Goal: Task Accomplishment & Management: Use online tool/utility

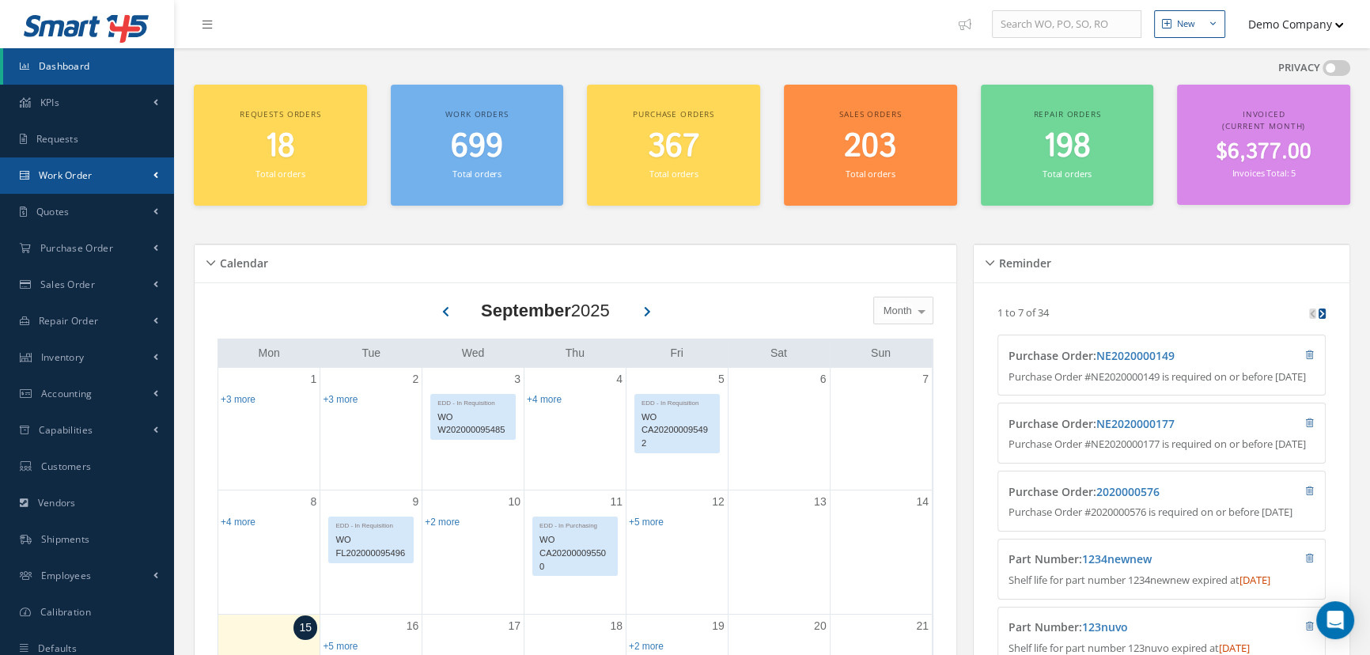
click at [144, 174] on link "Work Order" at bounding box center [87, 175] width 174 height 36
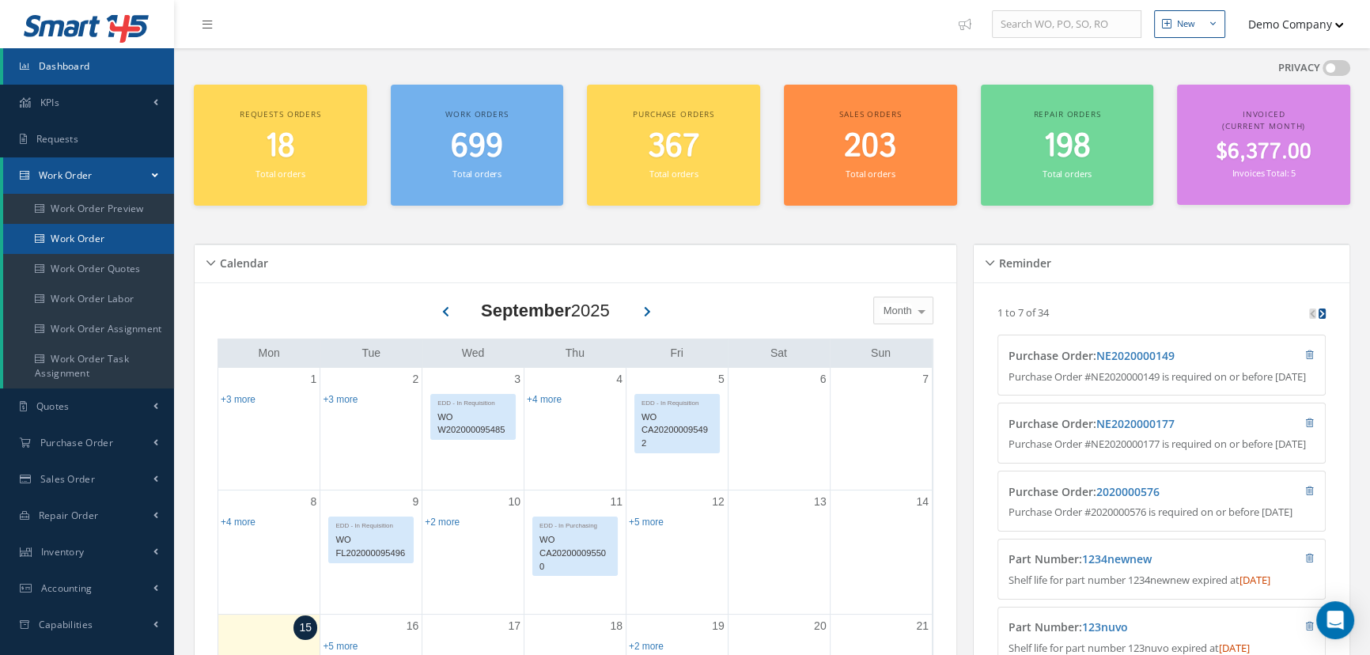
click at [84, 237] on link "Work Order" at bounding box center [88, 239] width 171 height 30
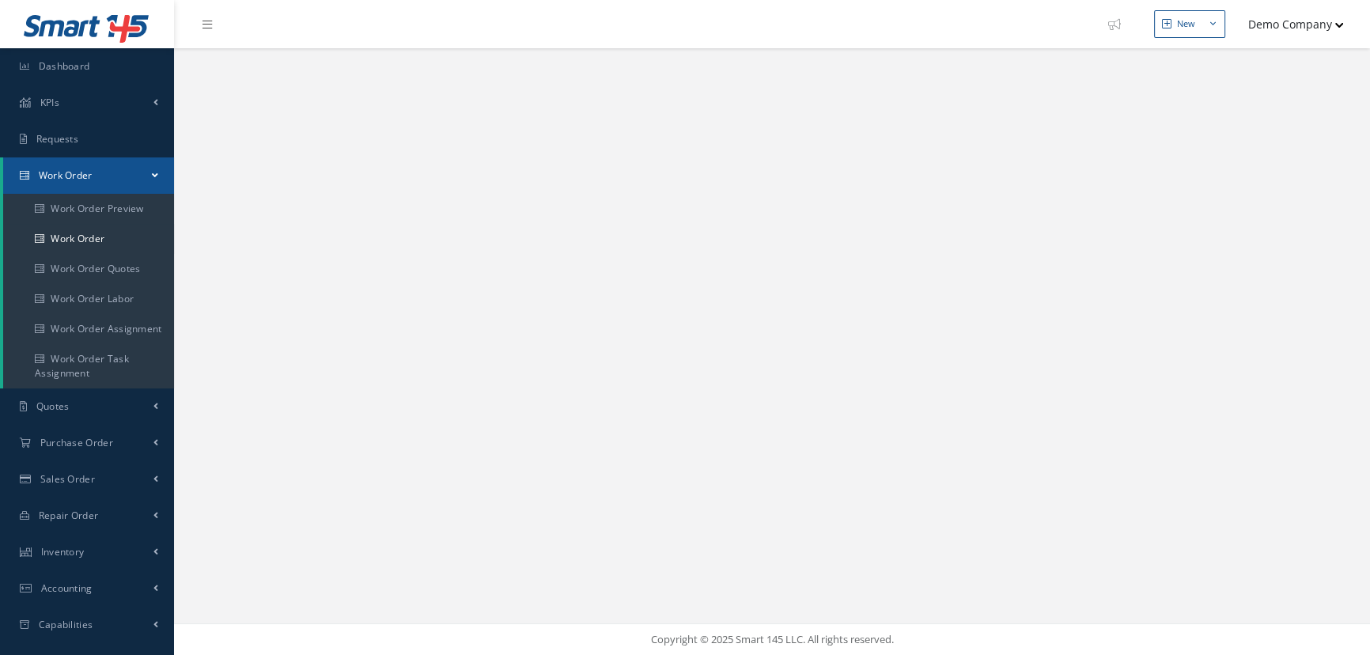
select select "25"
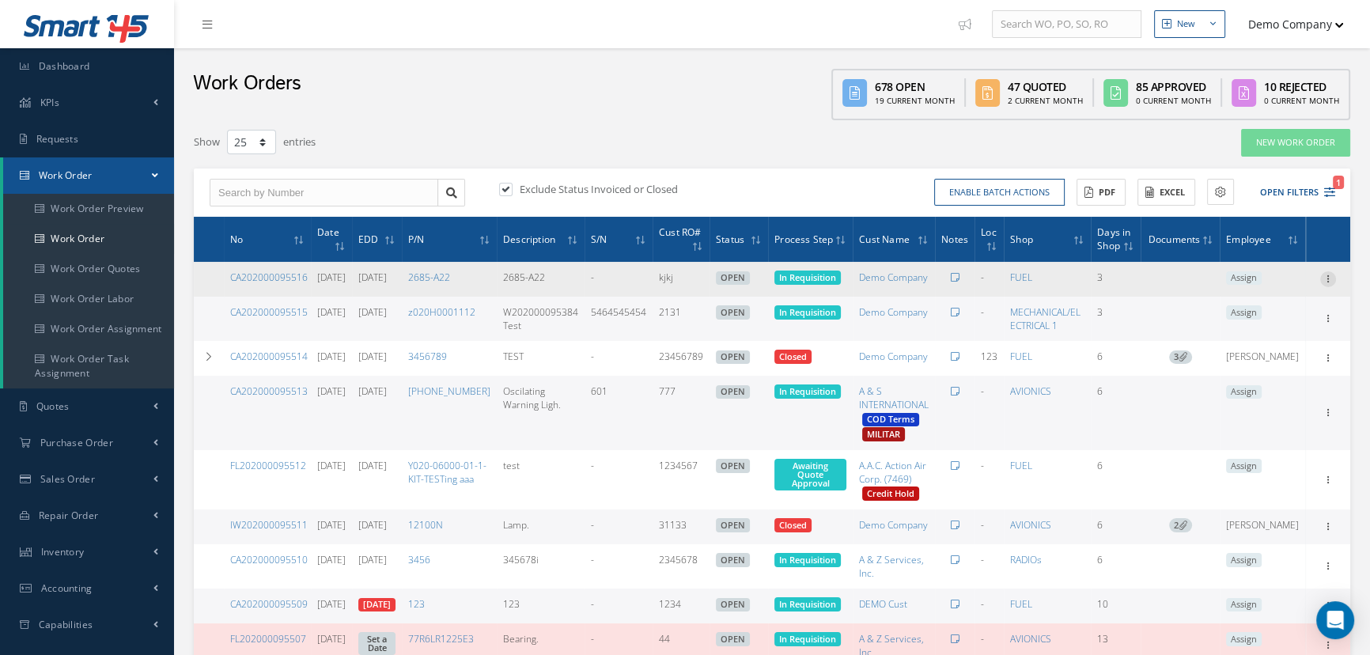
click at [1323, 283] on icon at bounding box center [1328, 277] width 16 height 13
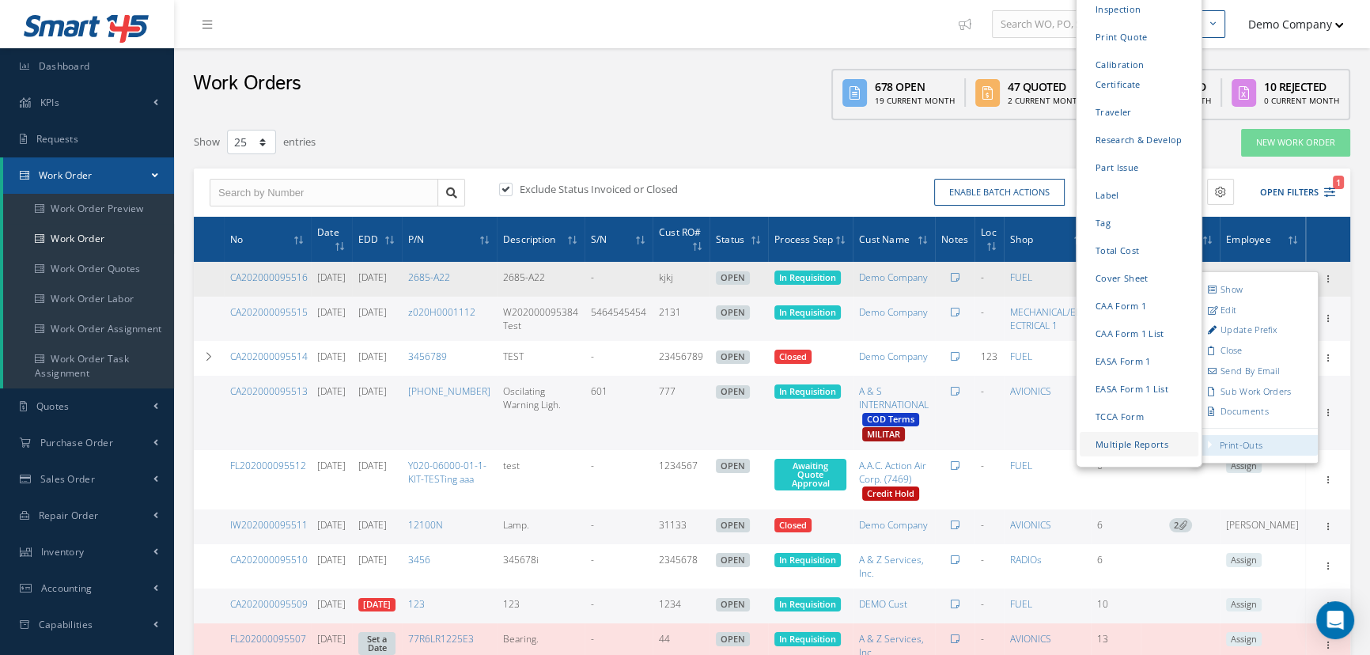
click at [1133, 432] on link "Multiple Reports" at bounding box center [1139, 444] width 119 height 25
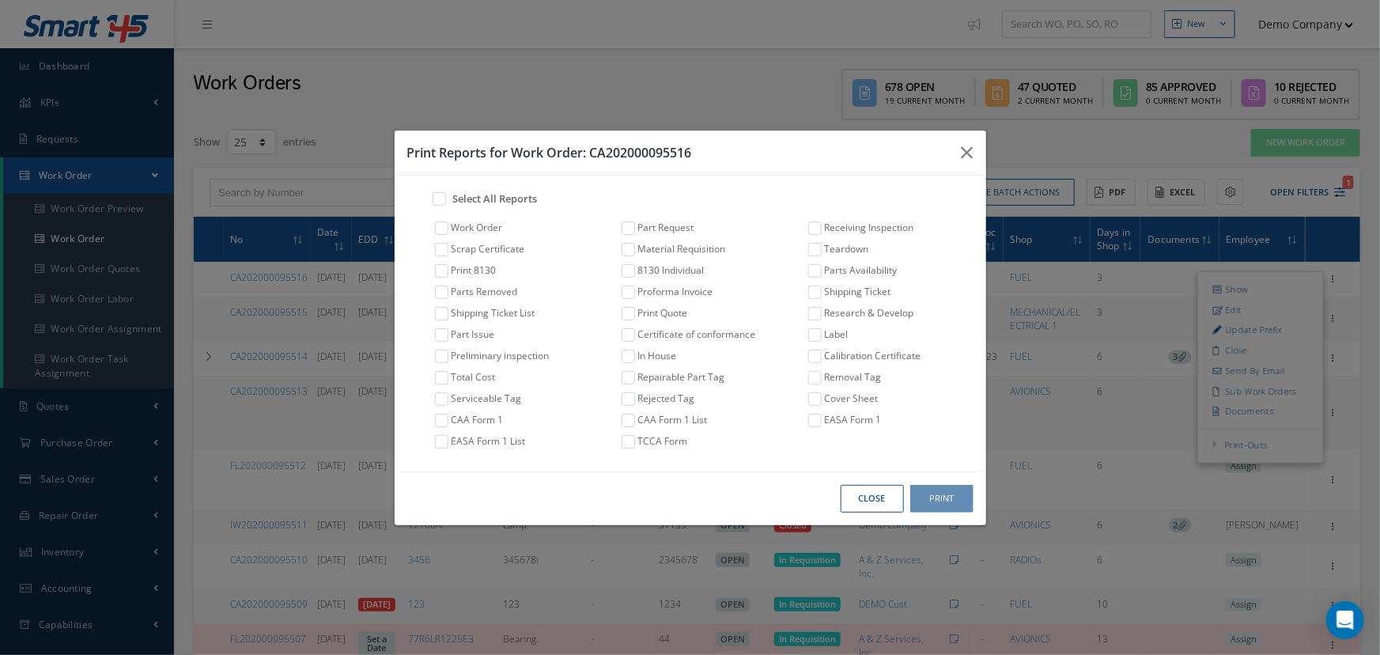
click at [490, 273] on link "Print 8130" at bounding box center [474, 270] width 45 height 14
checkbox input "true"
click at [950, 492] on button "Print" at bounding box center [941, 499] width 63 height 28
drag, startPoint x: 963, startPoint y: 146, endPoint x: 925, endPoint y: 51, distance: 101.9
click at [963, 146] on icon "button" at bounding box center [968, 152] width 12 height 19
